Goal: Information Seeking & Learning: Learn about a topic

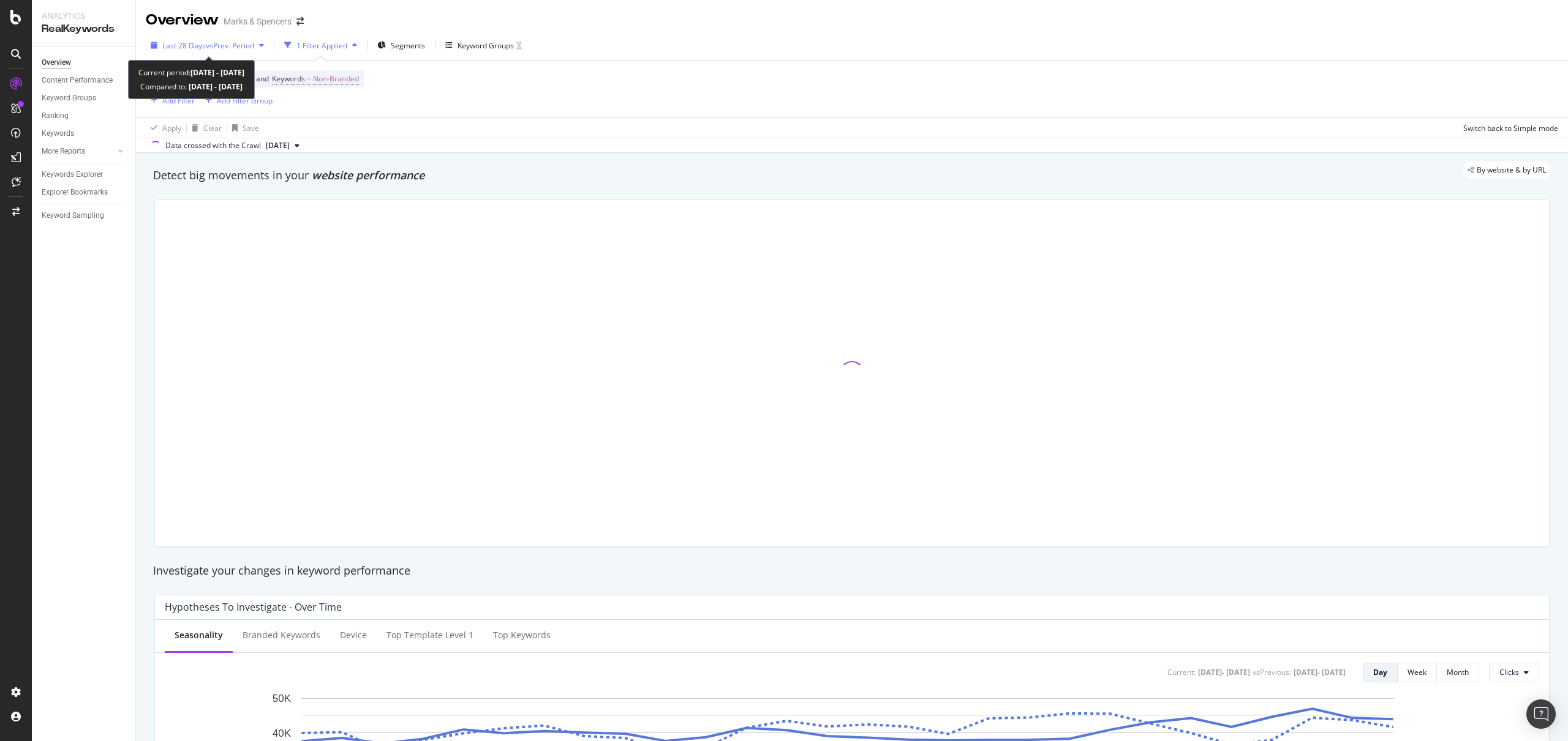
click at [219, 47] on span "vs Prev. Period" at bounding box center [229, 46] width 48 height 11
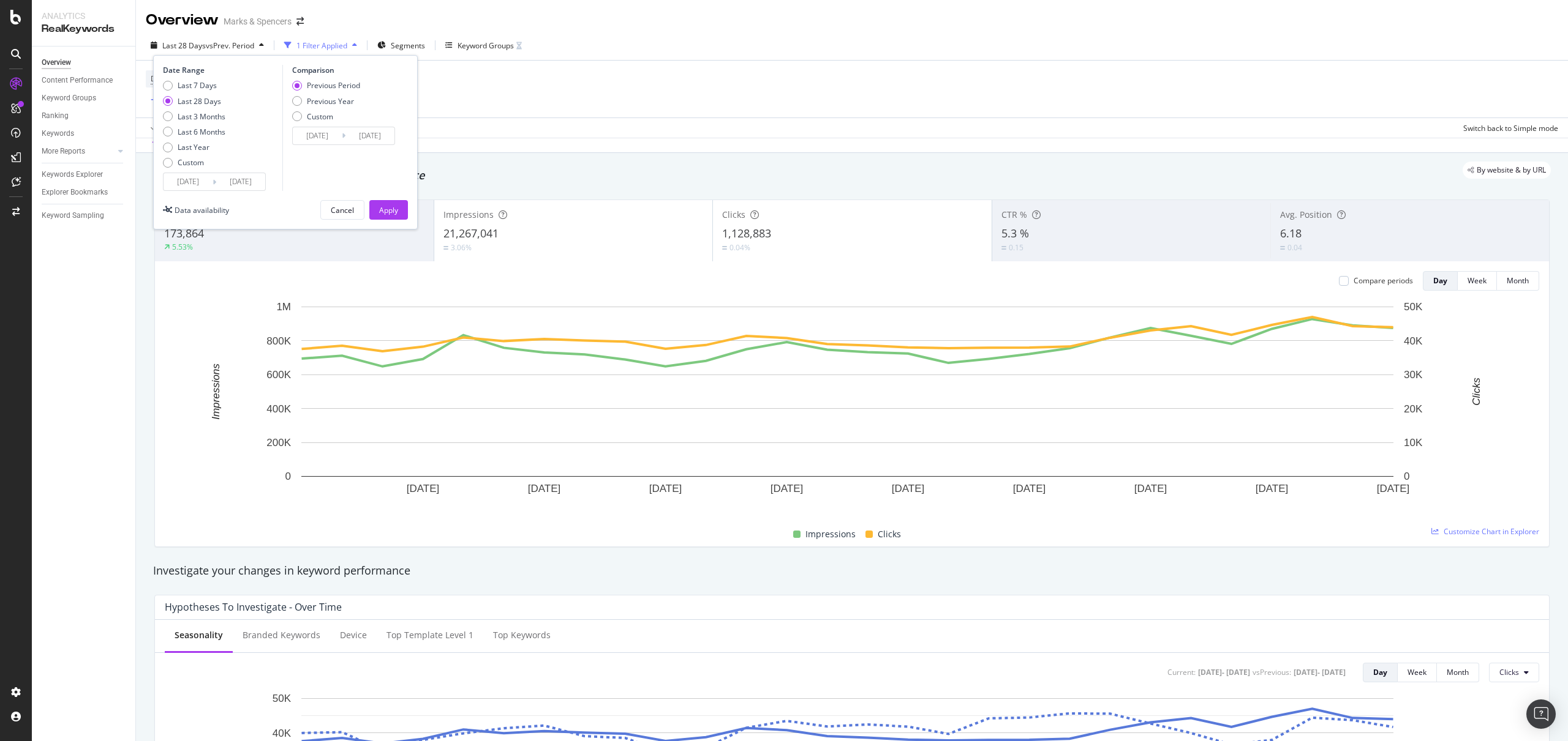
click at [190, 186] on input "[DATE]" at bounding box center [188, 182] width 49 height 17
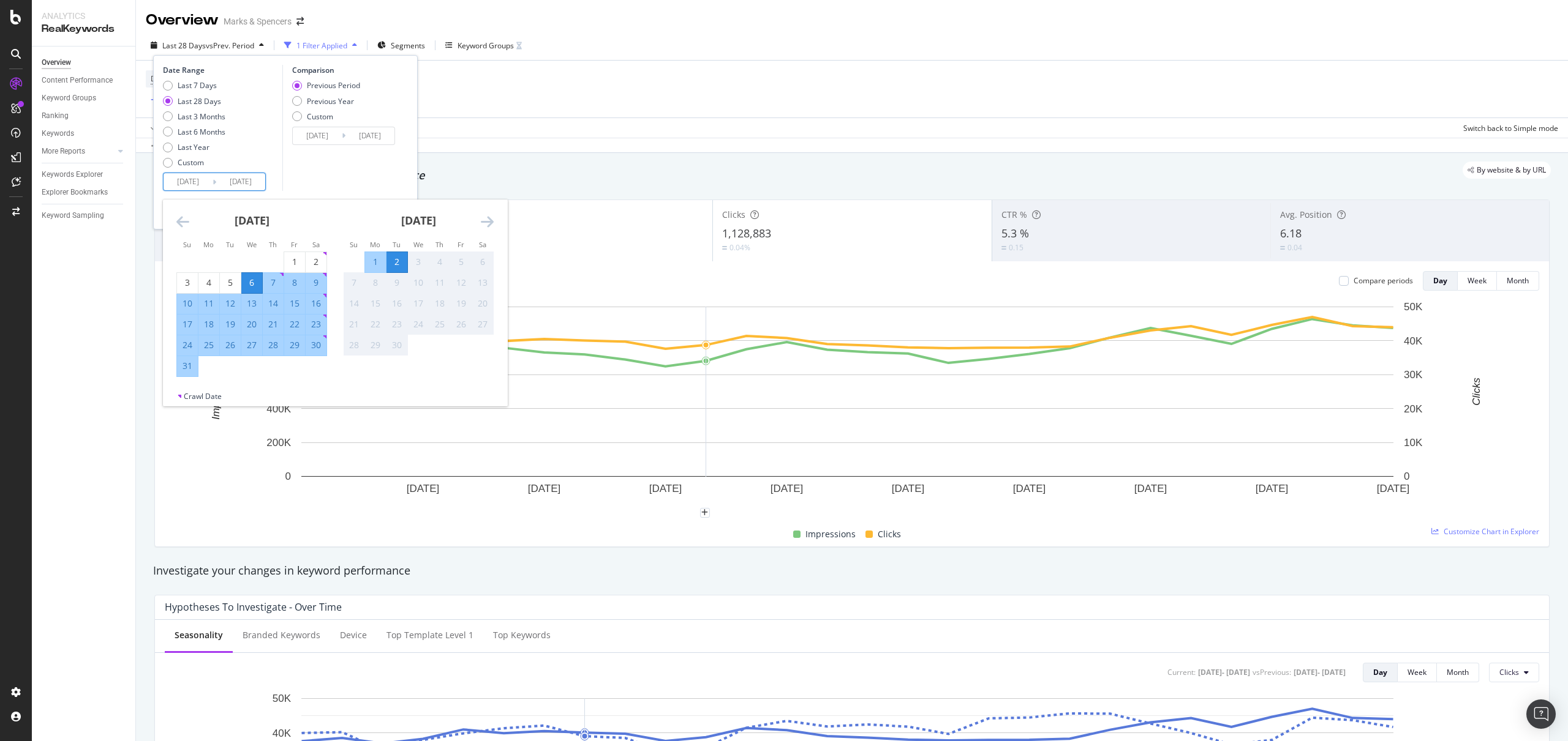
click at [187, 326] on div "17" at bounding box center [187, 324] width 21 height 12
type input "[DATE]"
click at [321, 348] on div "30" at bounding box center [315, 345] width 21 height 12
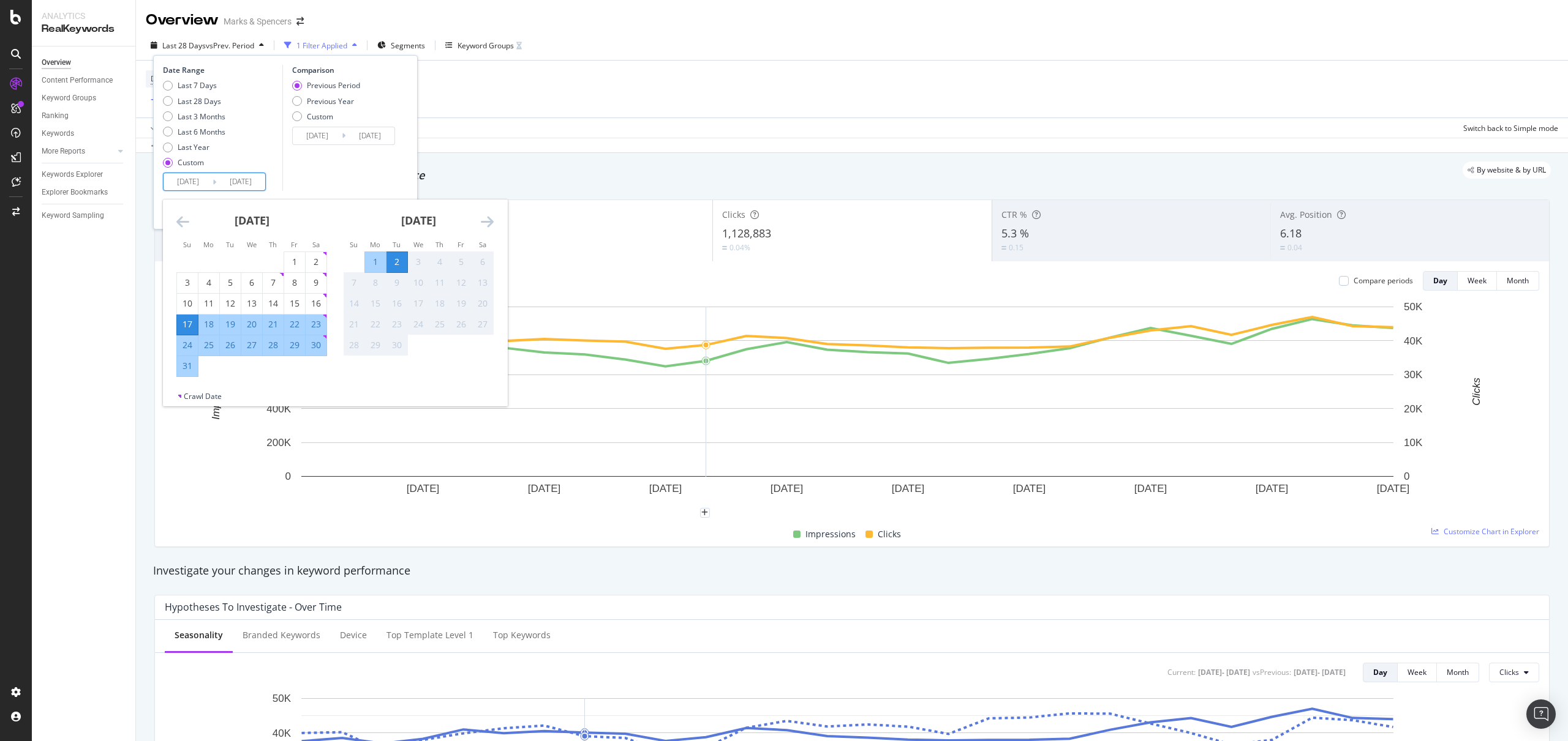
type input "[DATE]"
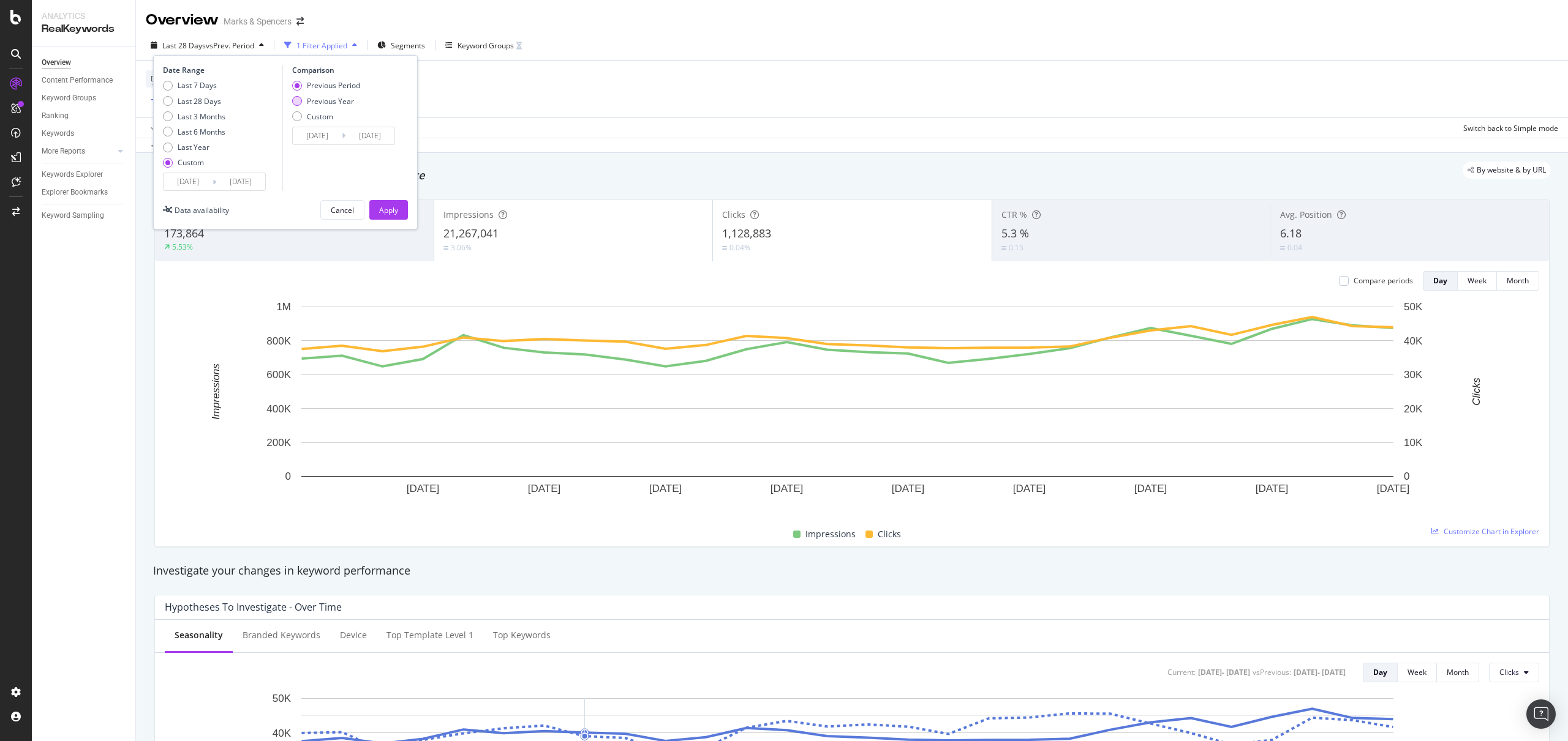
click at [347, 105] on div "Previous Year" at bounding box center [330, 101] width 47 height 11
type input "[DATE]"
click at [384, 212] on div "Apply" at bounding box center [388, 210] width 19 height 11
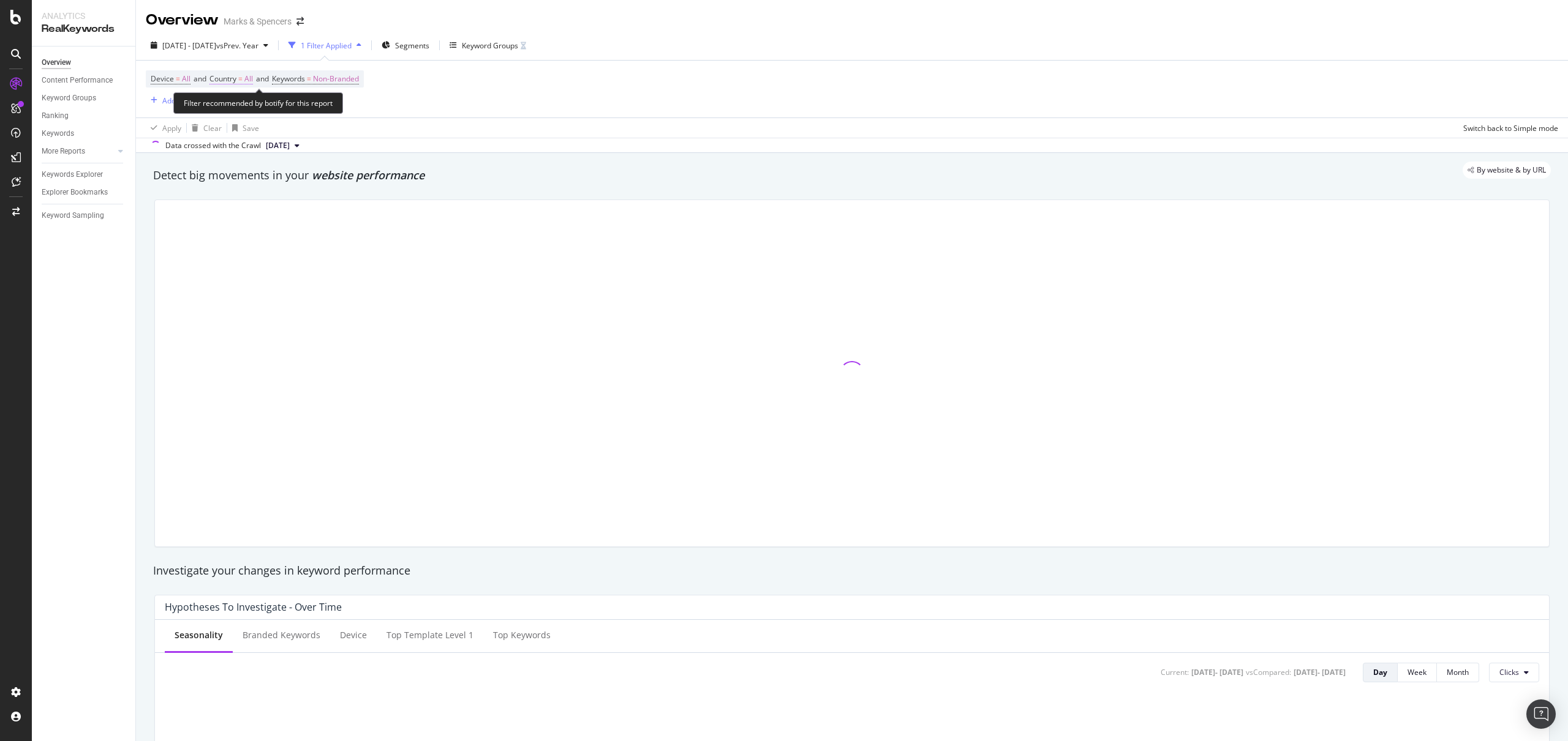
click at [232, 81] on span "Country" at bounding box center [223, 79] width 27 height 11
click at [237, 102] on div "All" at bounding box center [290, 108] width 135 height 20
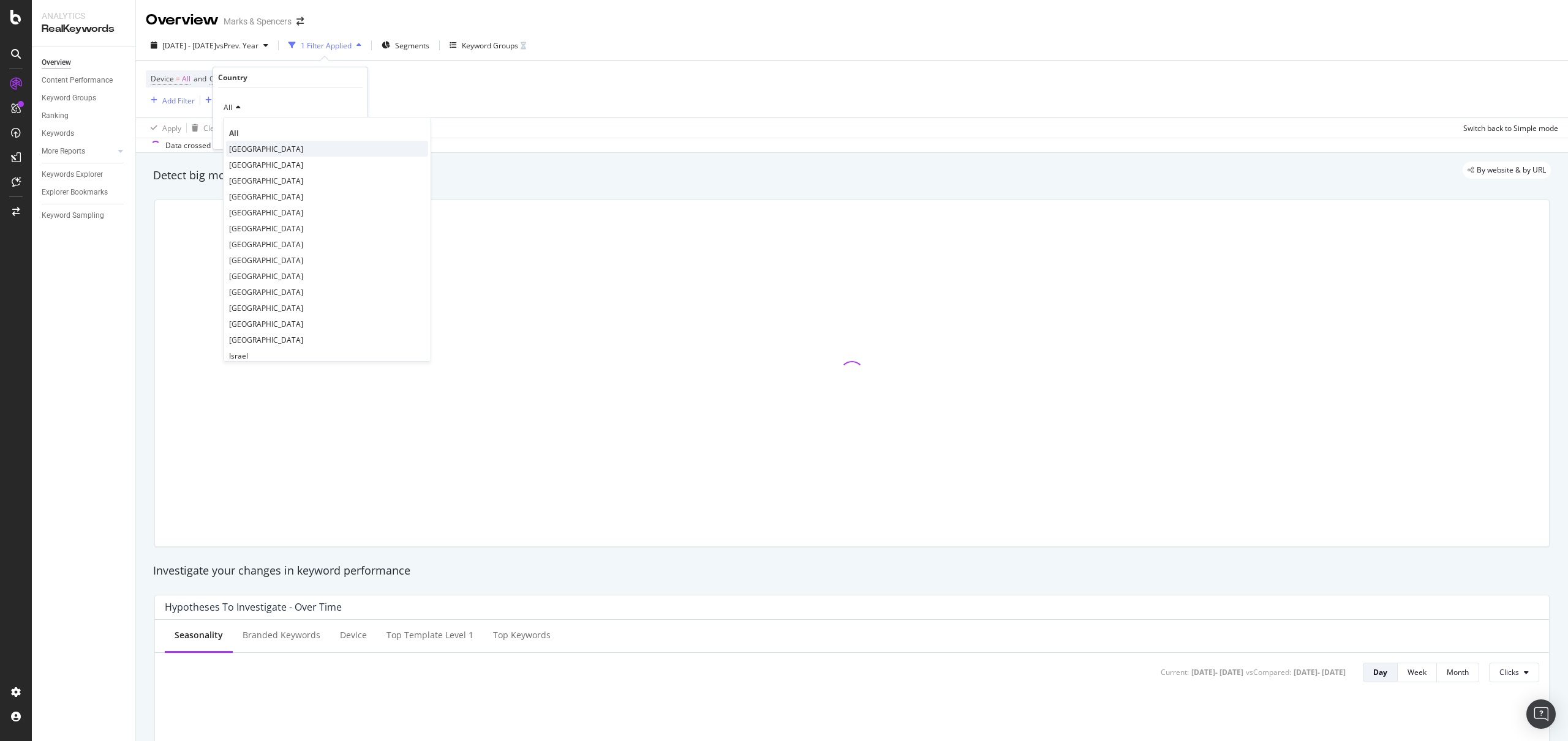
click at [255, 147] on span "[GEOGRAPHIC_DATA]" at bounding box center [266, 150] width 74 height 11
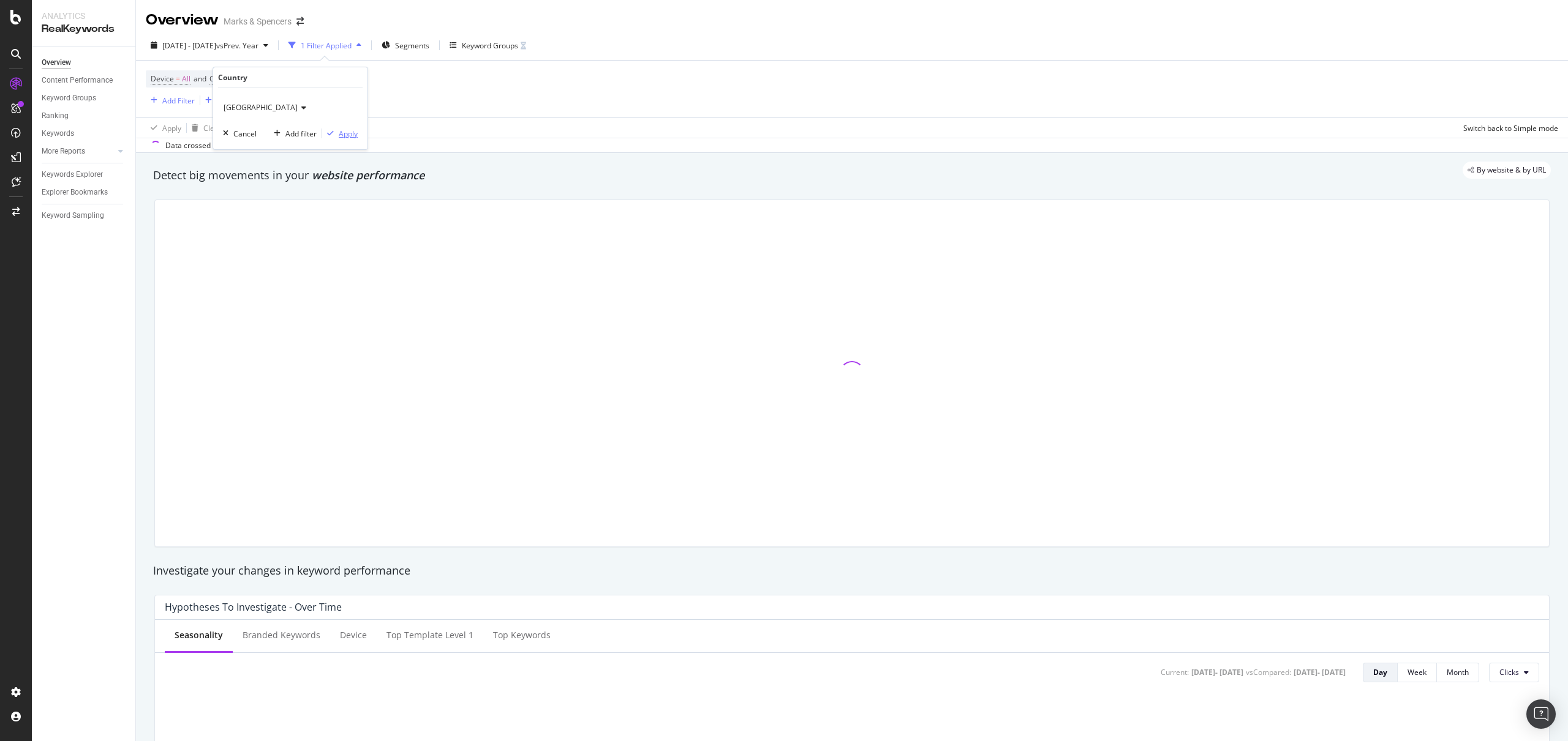
click at [343, 132] on div "Apply" at bounding box center [348, 134] width 19 height 11
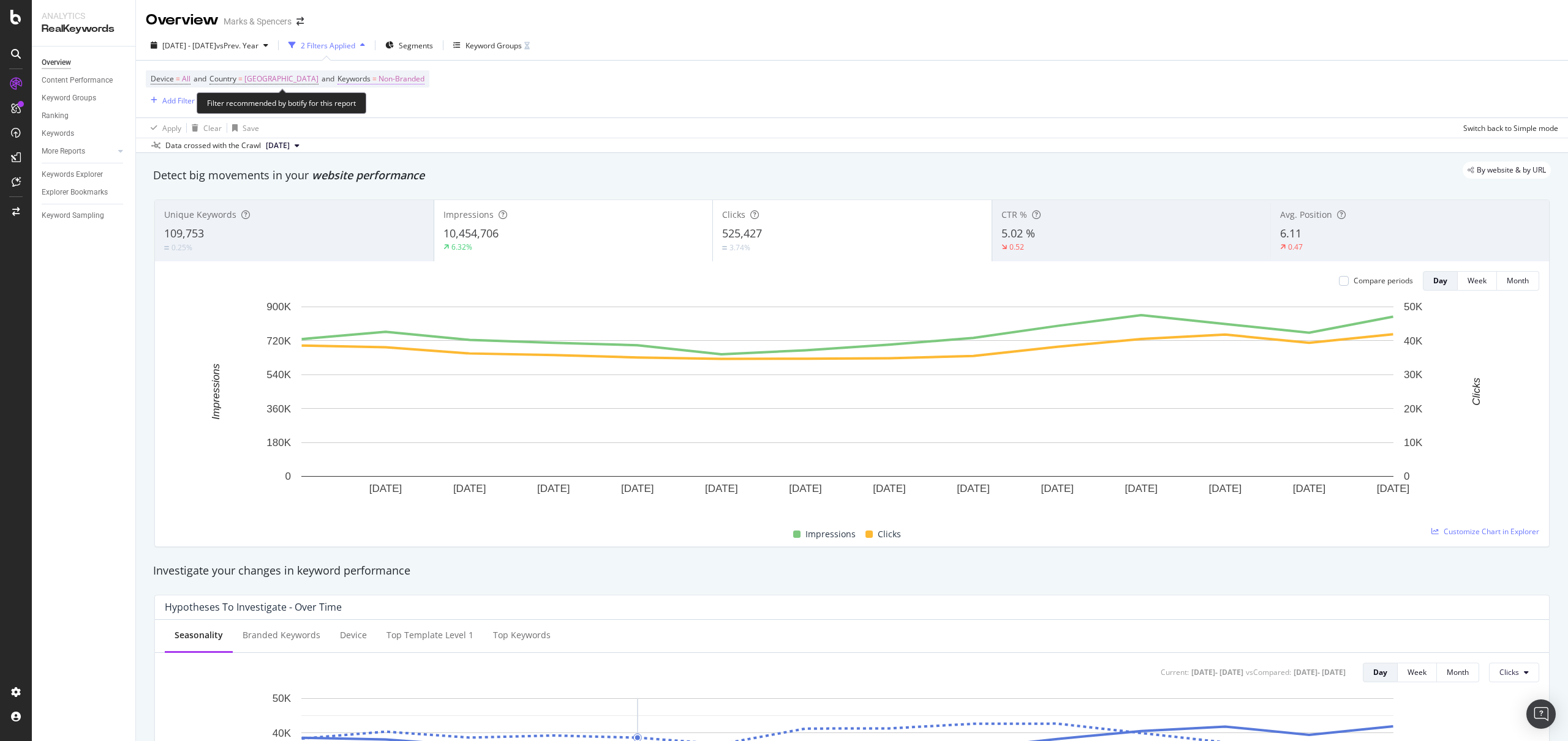
click at [359, 82] on span "Keywords" at bounding box center [354, 79] width 33 height 11
click at [378, 106] on span "Non-Branded" at bounding box center [362, 107] width 51 height 11
click at [379, 205] on span "All" at bounding box center [409, 203] width 125 height 11
click at [465, 137] on div "Apply" at bounding box center [462, 134] width 19 height 11
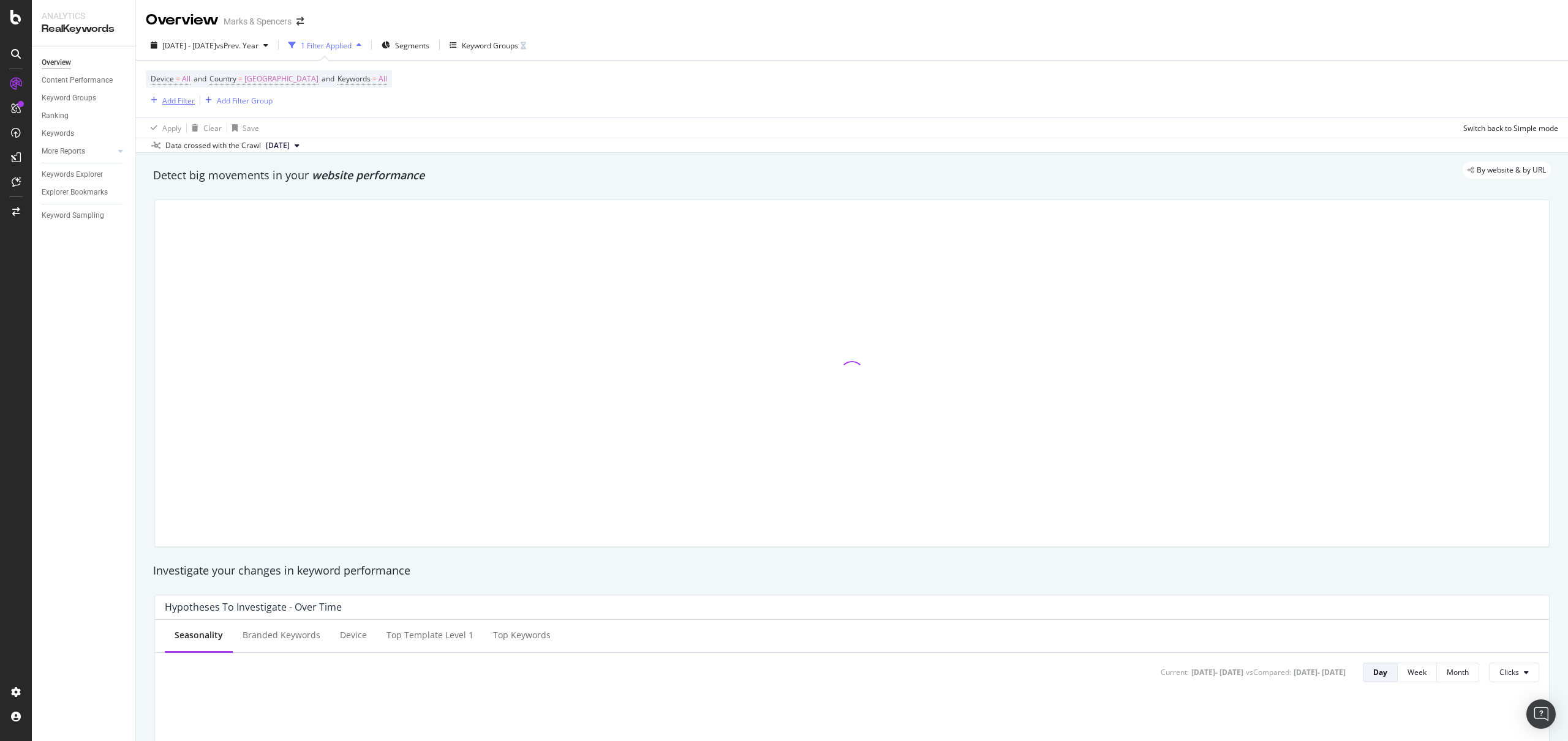
click at [158, 98] on div "button" at bounding box center [154, 100] width 17 height 8
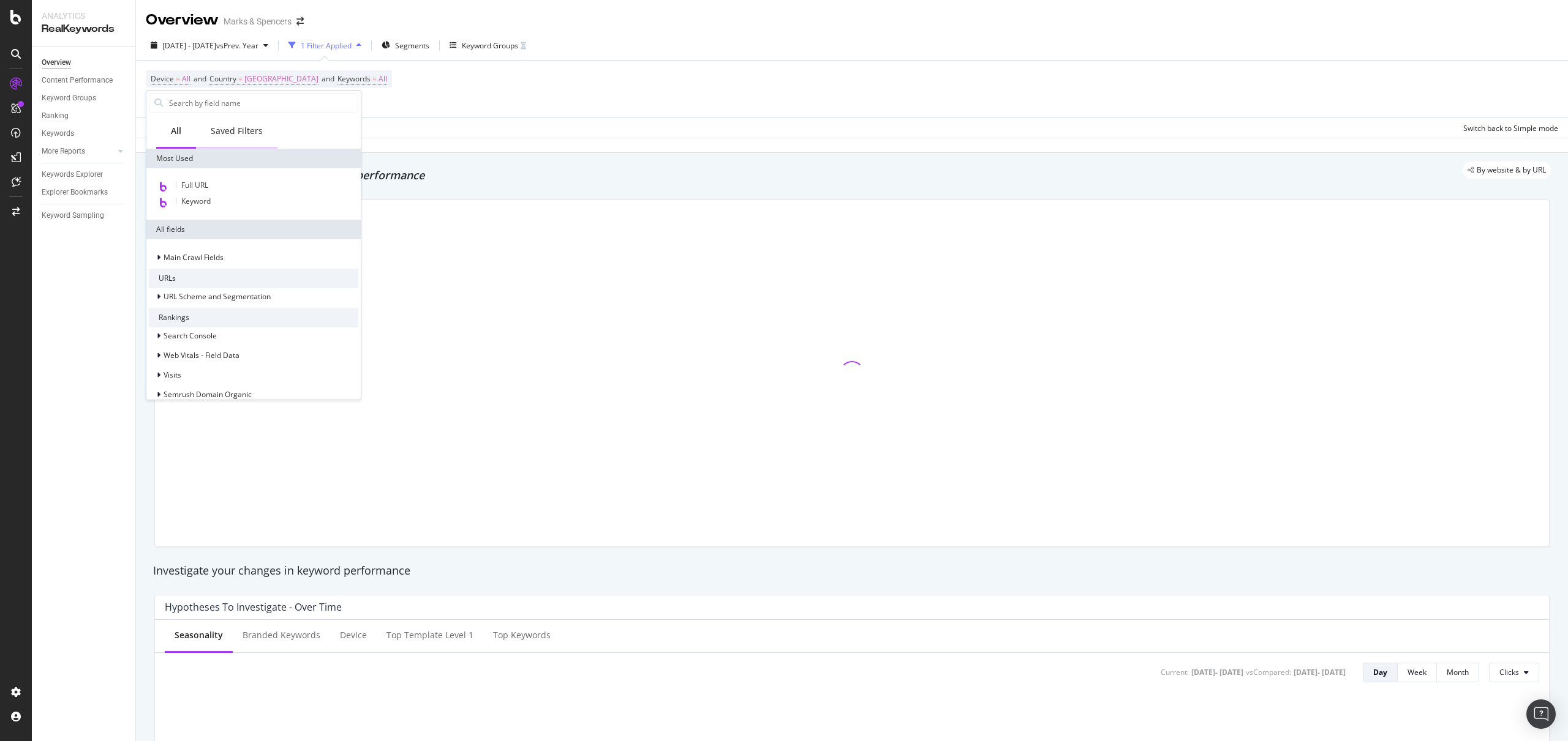
click at [274, 127] on div "Saved Filters" at bounding box center [236, 132] width 81 height 34
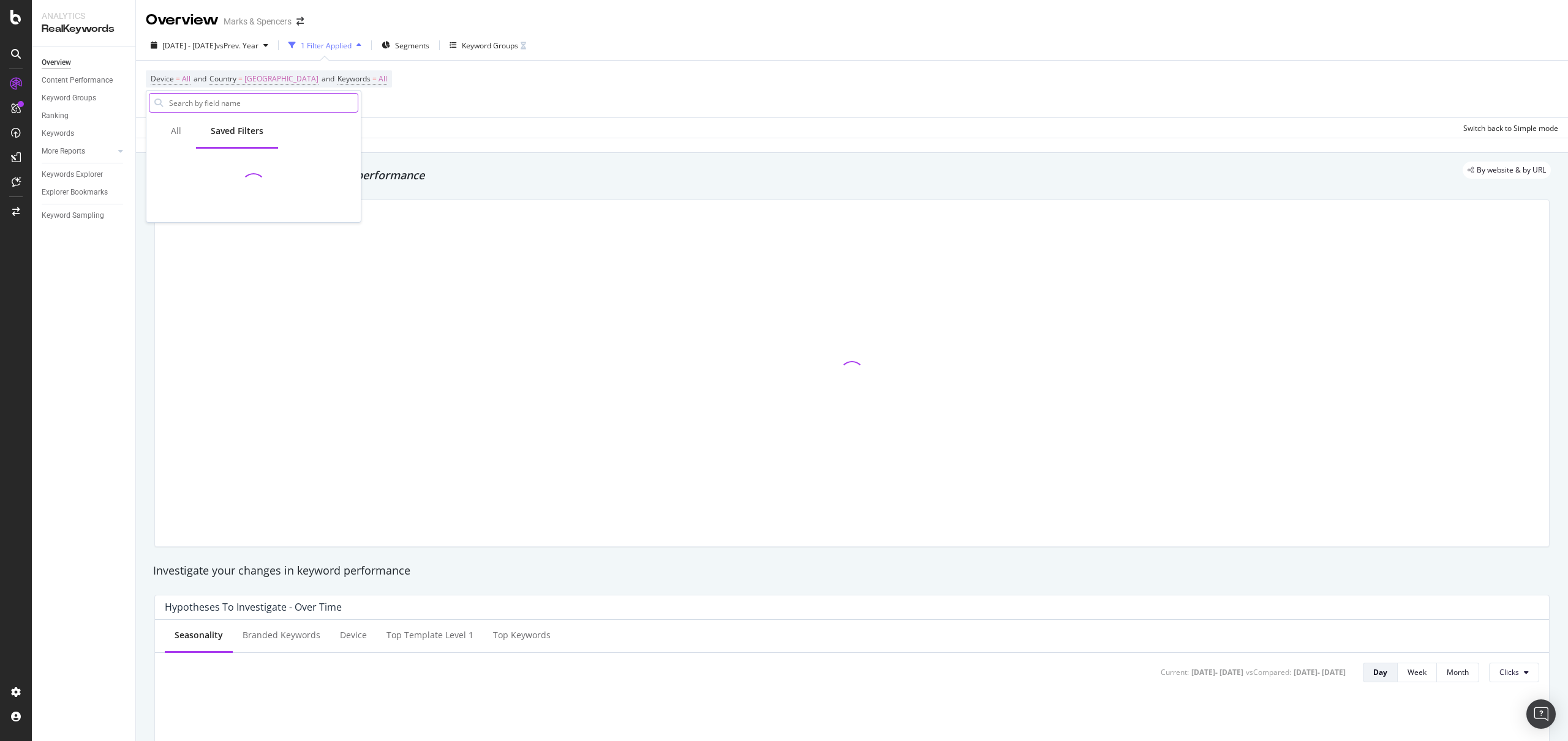
click at [229, 102] on input "text" at bounding box center [262, 103] width 190 height 18
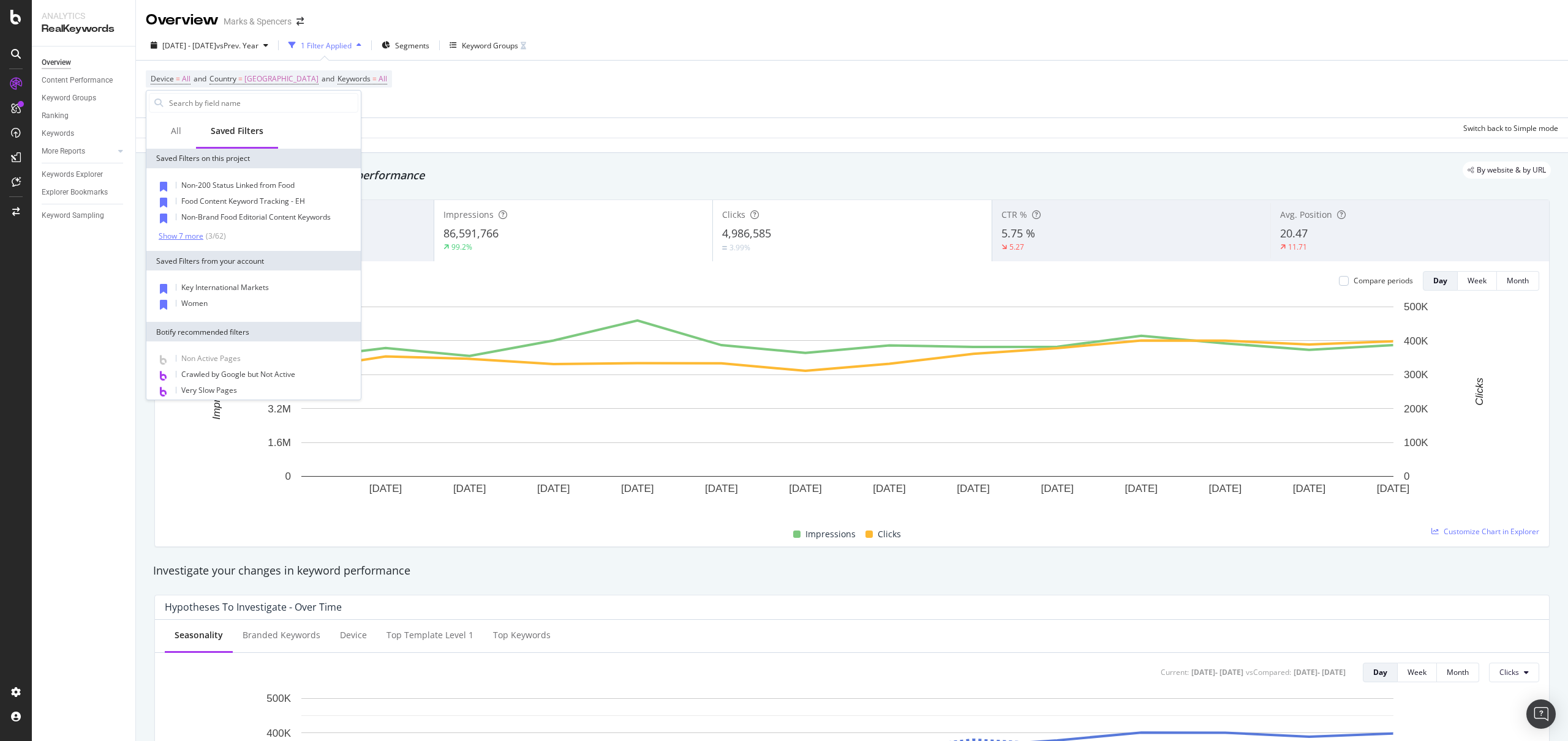
click at [208, 235] on div "( 3 / 62 )" at bounding box center [215, 236] width 23 height 11
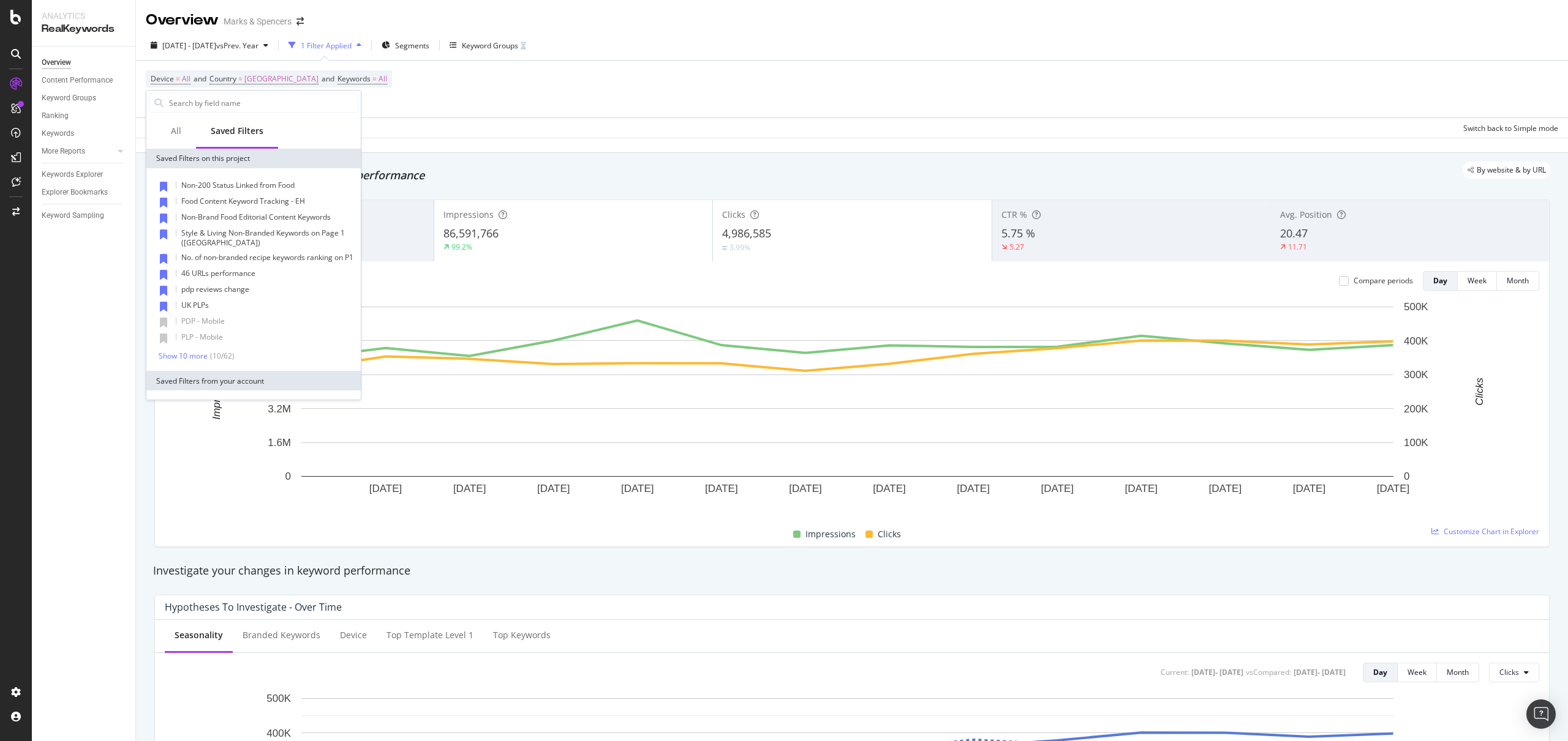
click at [243, 361] on div "Show 10 more ( 10 / 62 )" at bounding box center [259, 356] width 200 height 11
click at [187, 361] on div "Show 10 more" at bounding box center [183, 356] width 49 height 8
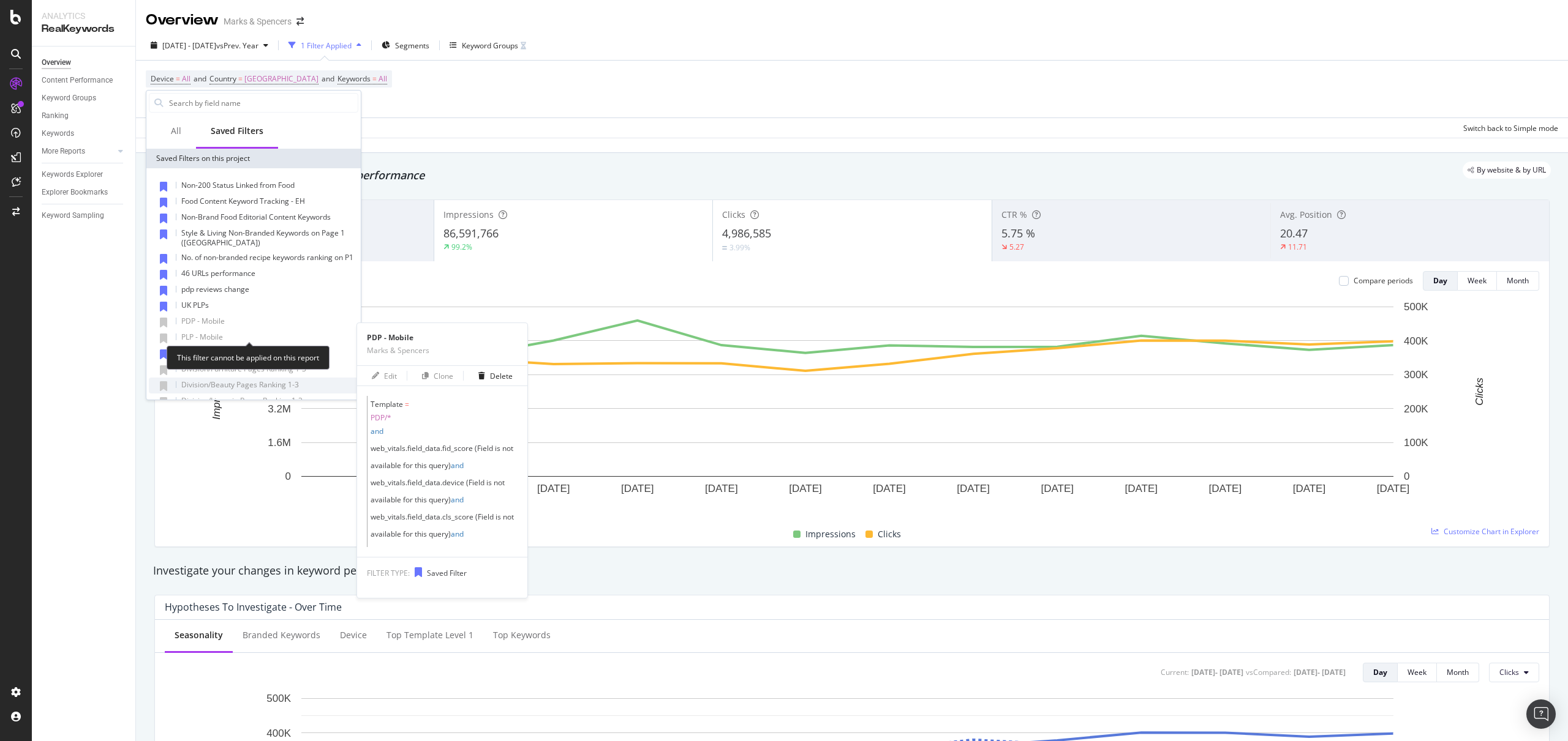
scroll to position [54, 0]
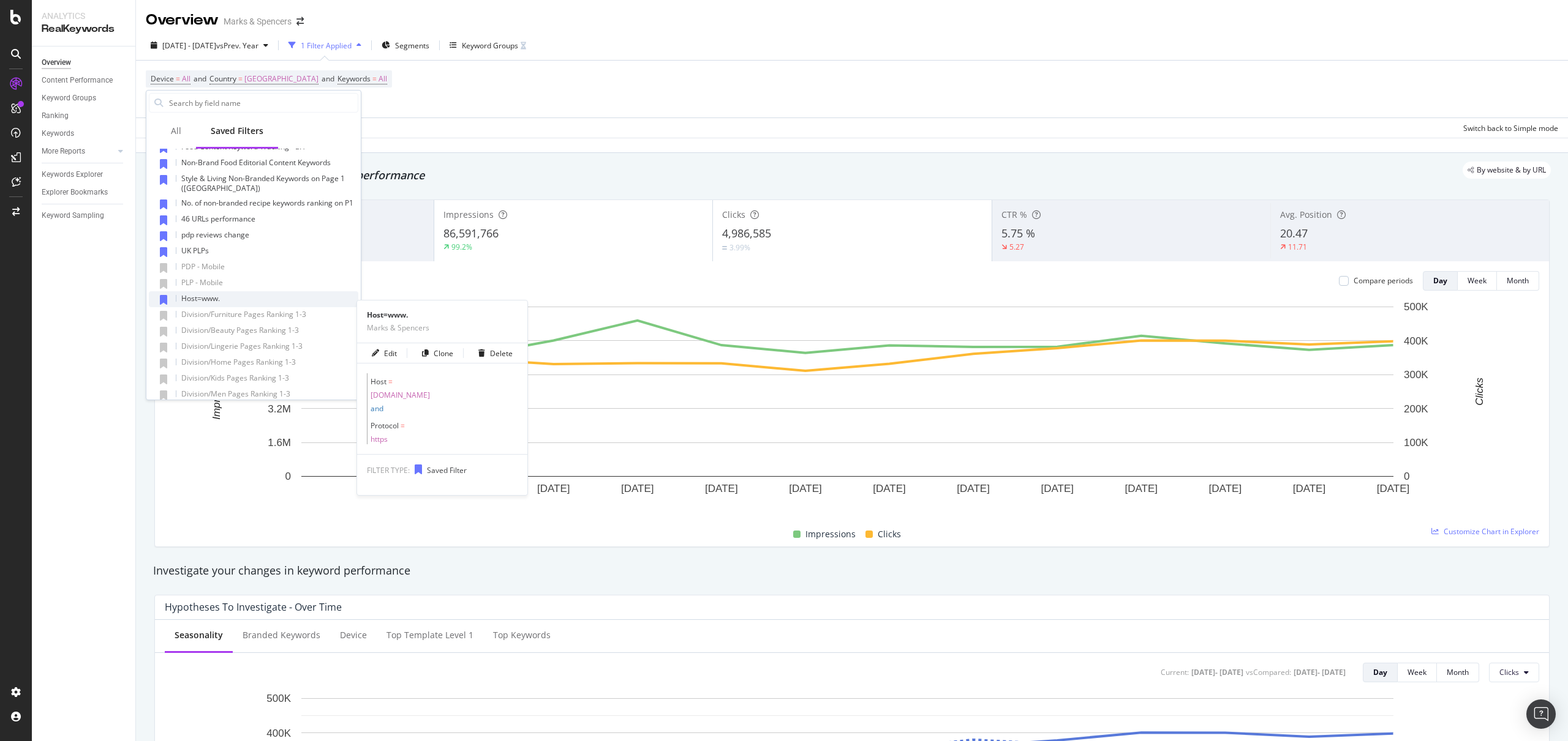
click at [241, 306] on div "Host=www." at bounding box center [253, 299] width 210 height 16
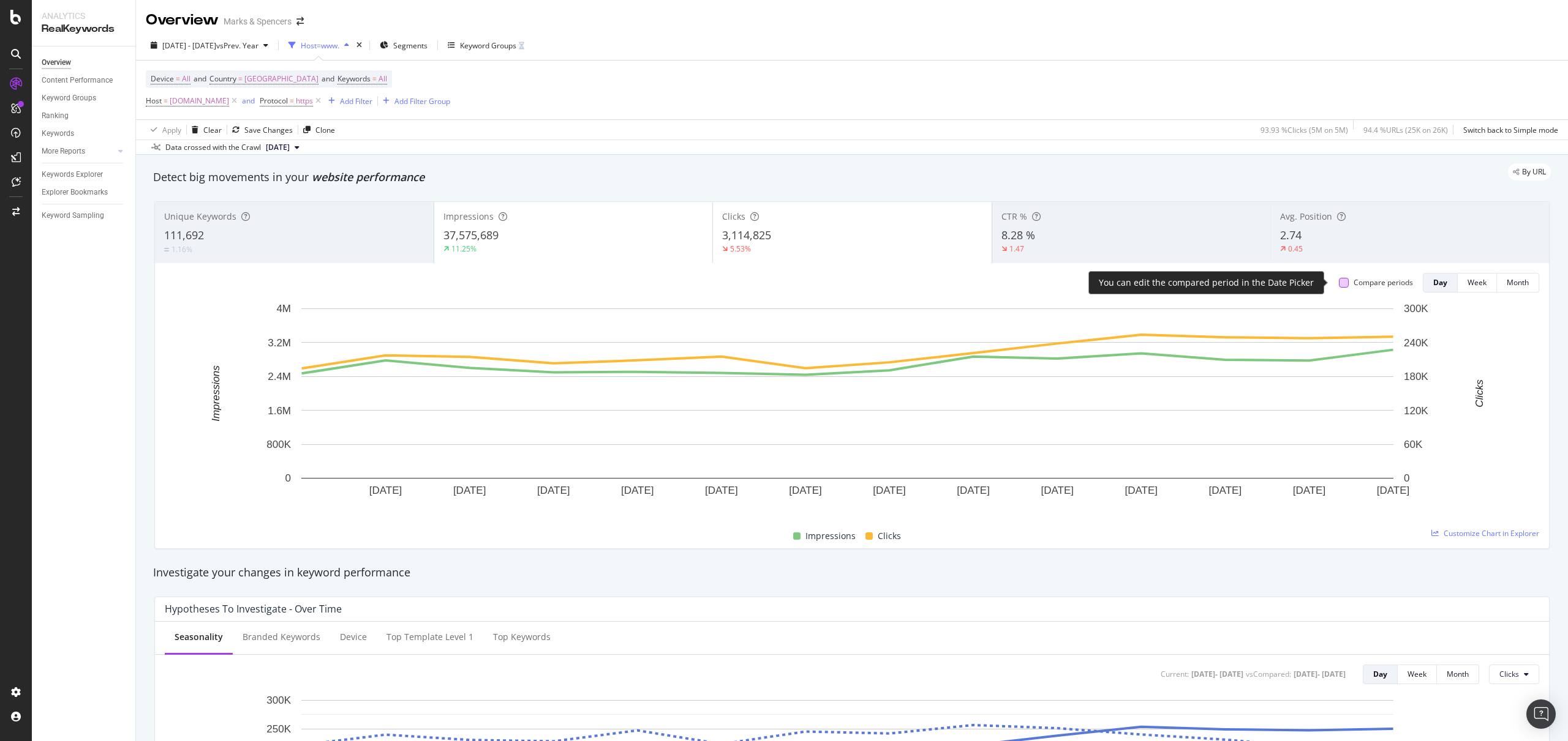
click at [1339, 284] on div at bounding box center [1343, 282] width 10 height 10
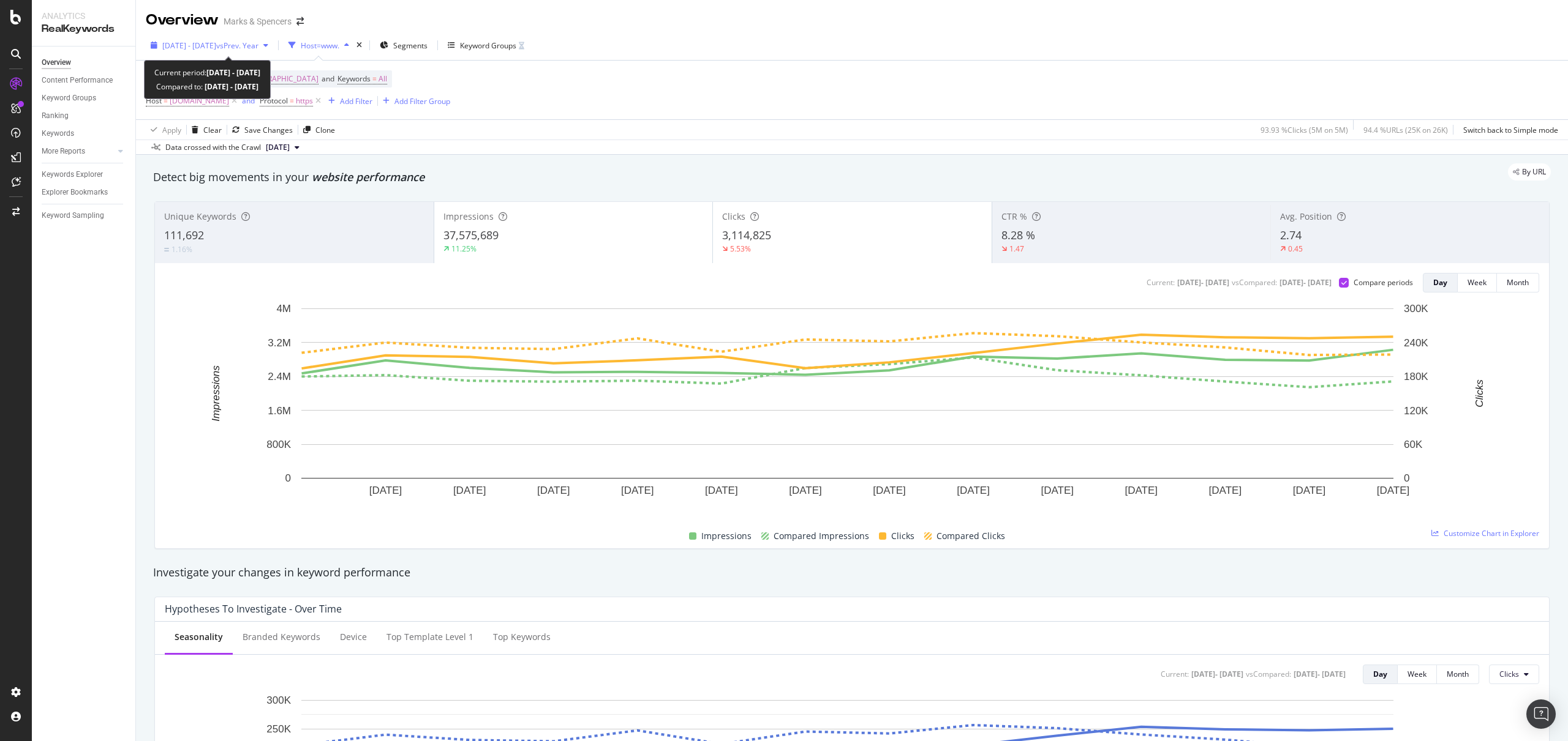
click at [216, 41] on span "[DATE] - [DATE]" at bounding box center [189, 46] width 54 height 11
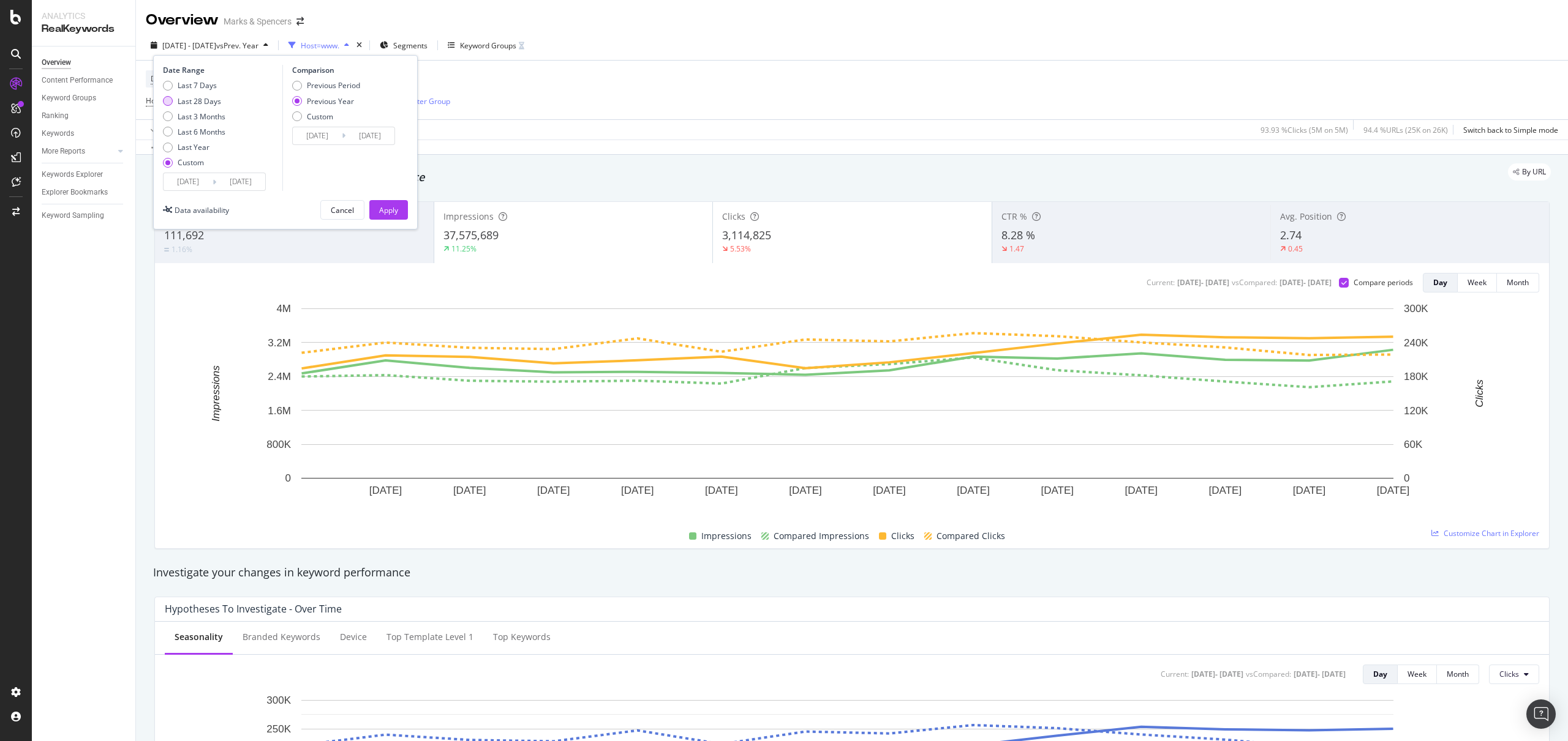
click at [197, 100] on div "Last 28 Days" at bounding box center [199, 101] width 44 height 11
type input "[DATE]"
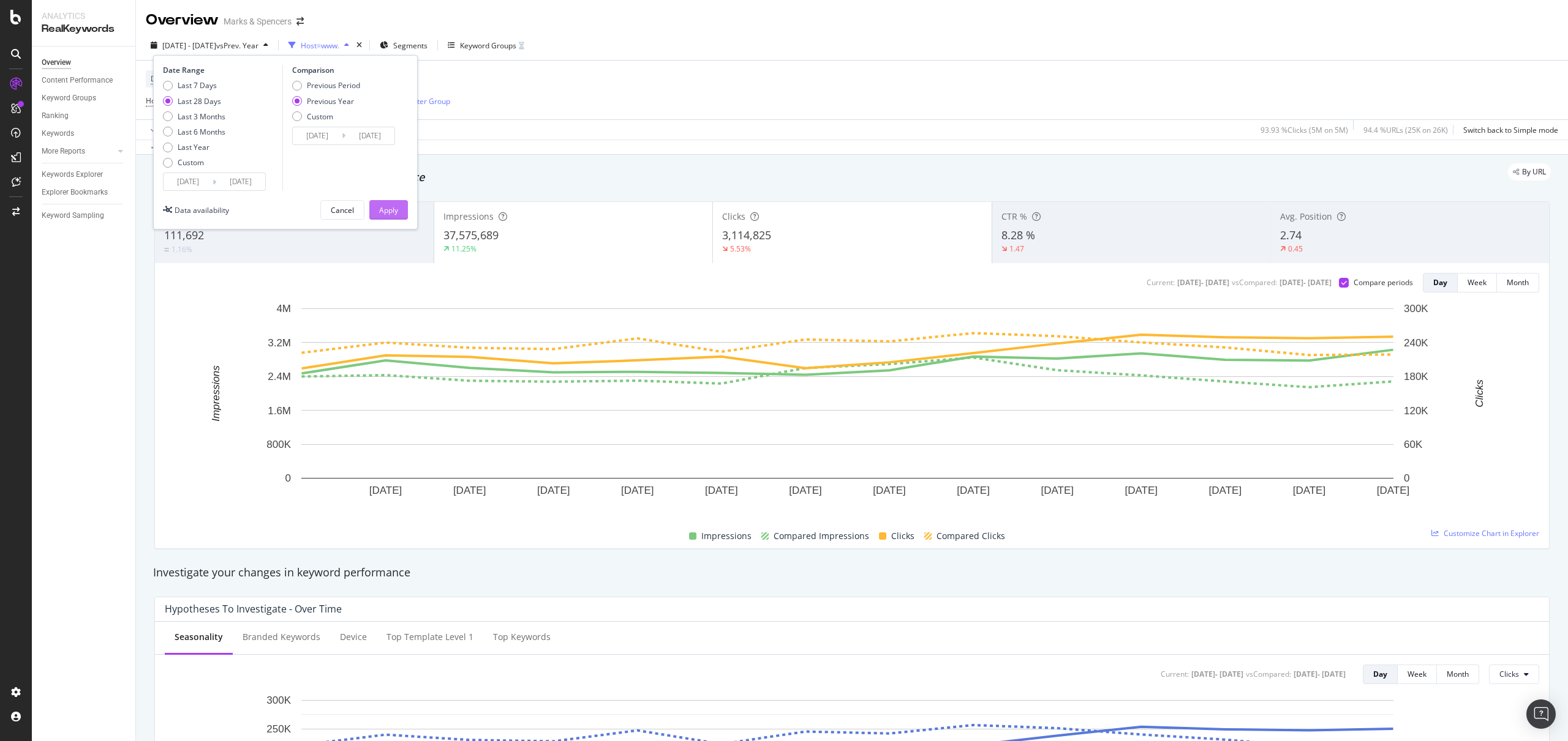
click at [391, 205] on div "Apply" at bounding box center [388, 210] width 19 height 11
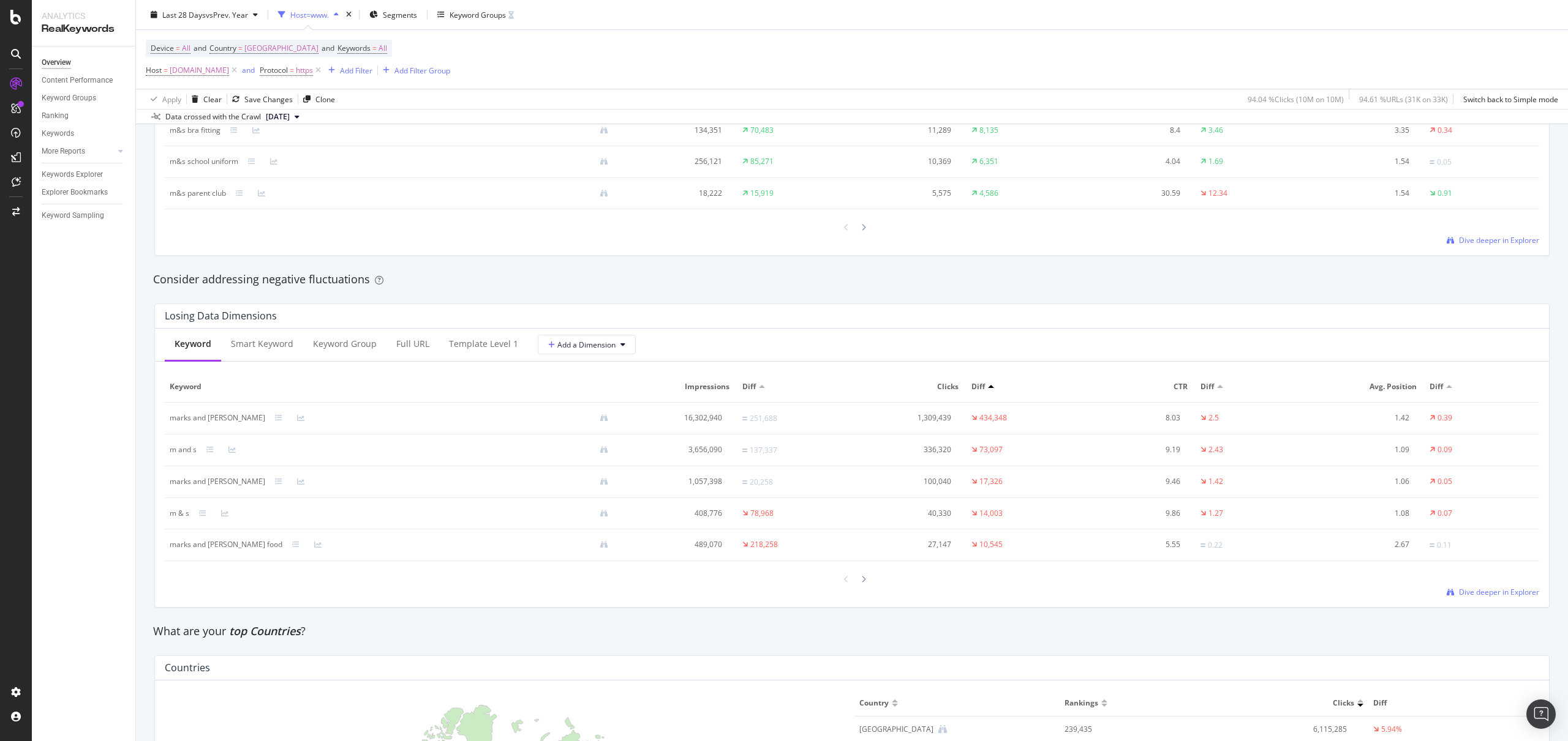
scroll to position [1279, 0]
click at [264, 345] on div "Smart Keyword" at bounding box center [262, 344] width 62 height 12
